Goal: Information Seeking & Learning: Learn about a topic

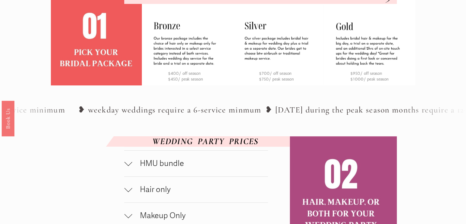
scroll to position [225, 0]
click at [129, 167] on div at bounding box center [128, 163] width 8 height 8
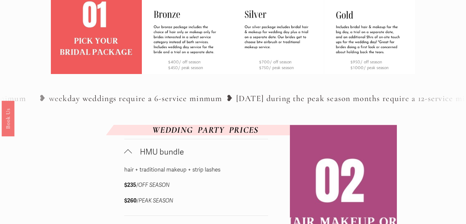
scroll to position [237, 0]
click at [128, 157] on div at bounding box center [128, 153] width 8 height 8
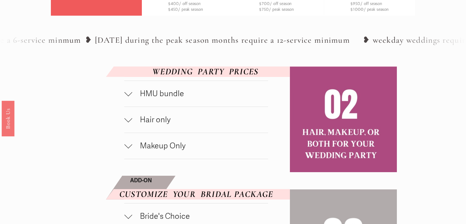
scroll to position [306, 0]
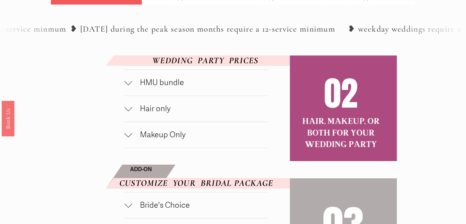
click at [130, 113] on div at bounding box center [128, 109] width 8 height 8
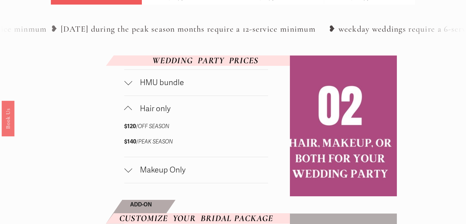
click at [130, 114] on div at bounding box center [128, 110] width 8 height 8
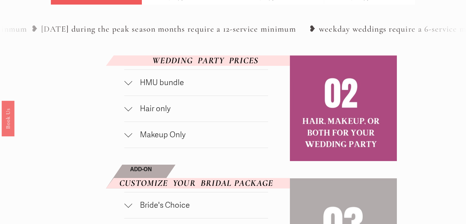
click at [128, 137] on div at bounding box center [128, 134] width 8 height 8
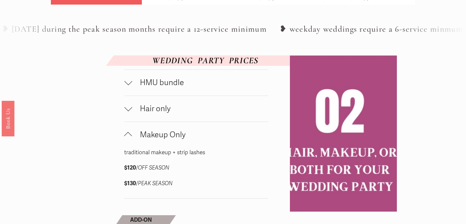
click at [128, 140] on div at bounding box center [128, 136] width 8 height 8
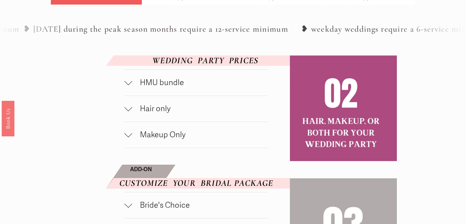
click at [131, 137] on div at bounding box center [128, 134] width 8 height 8
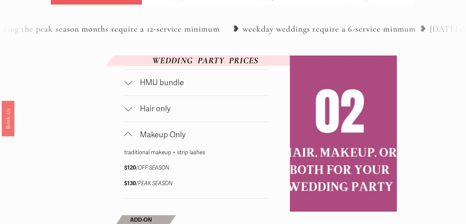
click at [131, 140] on div at bounding box center [128, 136] width 8 height 8
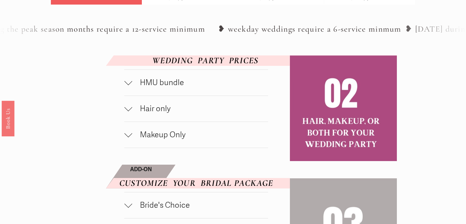
click at [131, 113] on div at bounding box center [128, 109] width 8 height 8
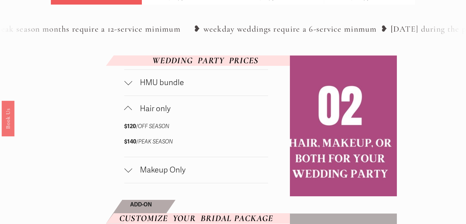
click at [131, 114] on div at bounding box center [128, 110] width 8 height 8
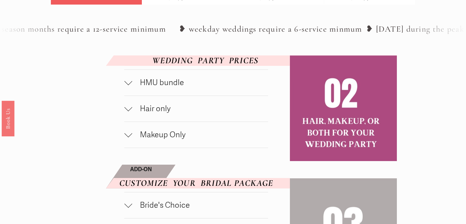
click at [128, 137] on div at bounding box center [128, 134] width 8 height 8
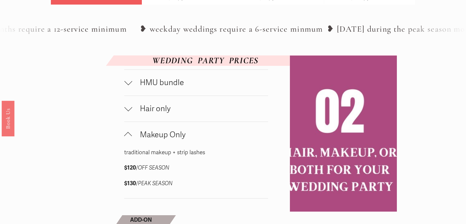
click at [128, 140] on div at bounding box center [128, 136] width 8 height 8
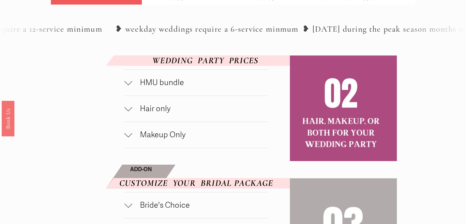
click at [130, 86] on div at bounding box center [128, 83] width 8 height 8
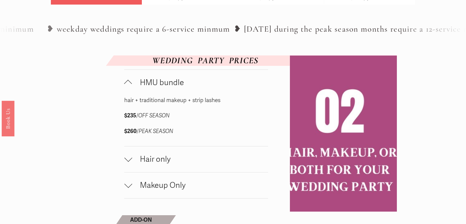
click at [129, 88] on div at bounding box center [128, 84] width 8 height 8
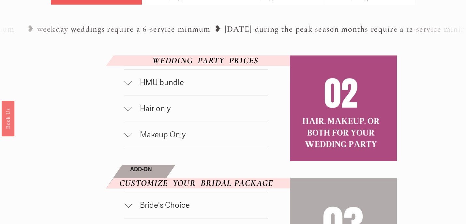
click at [129, 111] on div at bounding box center [128, 107] width 8 height 8
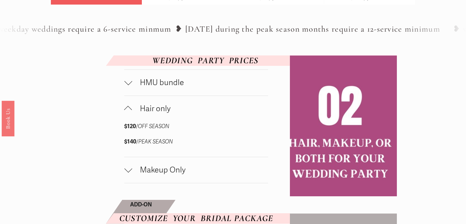
click at [129, 114] on div at bounding box center [128, 110] width 8 height 8
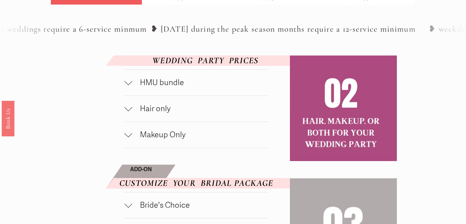
click at [127, 137] on div at bounding box center [128, 134] width 8 height 8
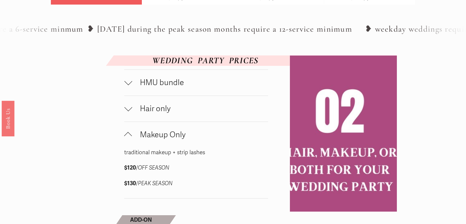
click at [128, 140] on div at bounding box center [128, 136] width 8 height 8
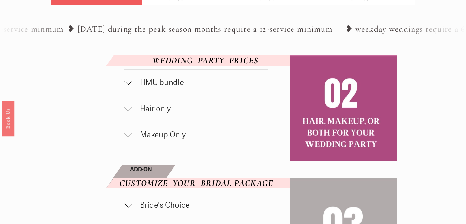
click at [128, 113] on div at bounding box center [128, 109] width 8 height 8
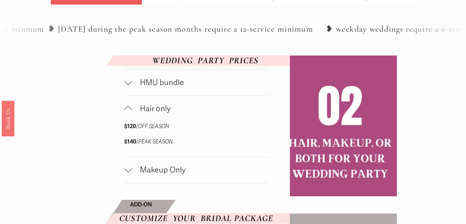
click at [128, 114] on div at bounding box center [128, 110] width 8 height 8
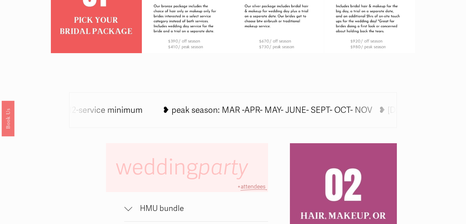
scroll to position [294, 0]
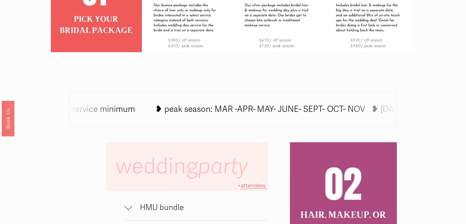
click at [129, 210] on div at bounding box center [128, 208] width 8 height 8
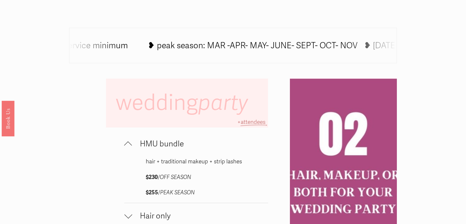
scroll to position [357, 0]
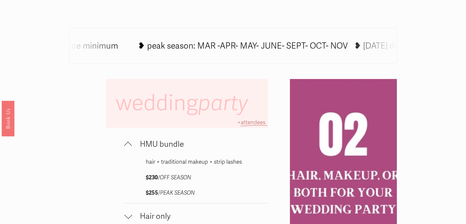
click at [129, 139] on button "HMU bundle" at bounding box center [196, 144] width 144 height 26
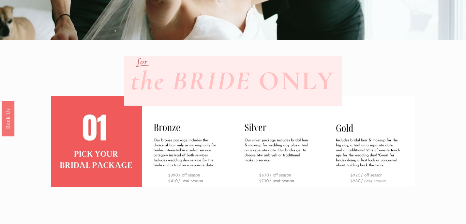
scroll to position [0, 0]
